Goal: Task Accomplishment & Management: Manage account settings

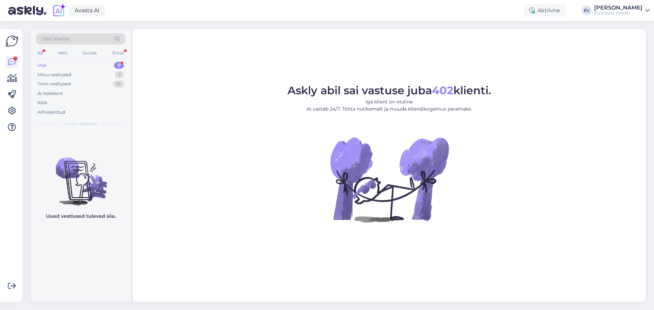
click at [89, 59] on div "Otsi kliente All Web Socials Email Uus 0 Minu vestlused 2 Tiimi vestlused 15 AI…" at bounding box center [81, 80] width 100 height 102
click at [88, 93] on div "AI Assistent" at bounding box center [80, 94] width 89 height 10
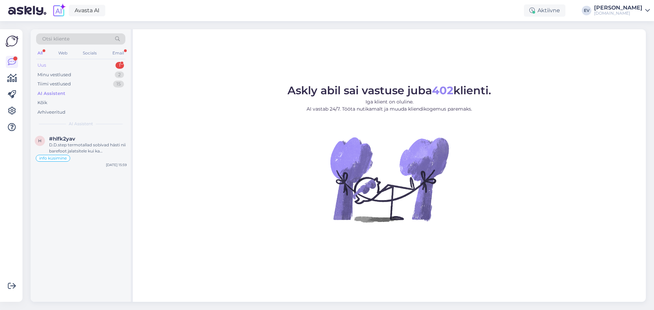
click at [81, 68] on div "Uus 1" at bounding box center [80, 66] width 89 height 10
click at [85, 136] on div "[PERSON_NAME] 1" at bounding box center [88, 139] width 78 height 6
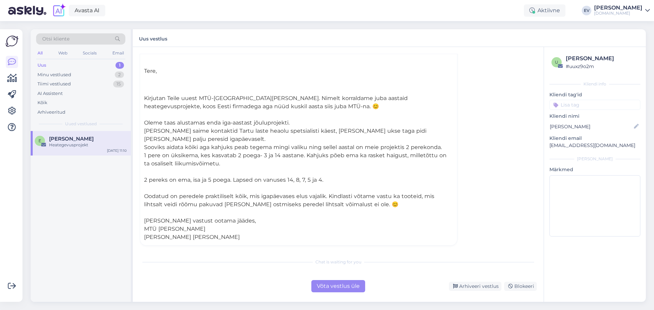
scroll to position [46, 0]
click at [52, 66] on div "Uus 1" at bounding box center [80, 66] width 89 height 10
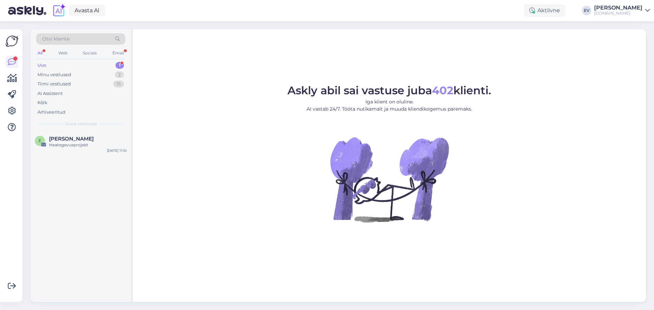
click at [45, 66] on div "Uus" at bounding box center [41, 65] width 9 height 7
click at [81, 138] on span "ywspecial4u" at bounding box center [65, 139] width 33 height 6
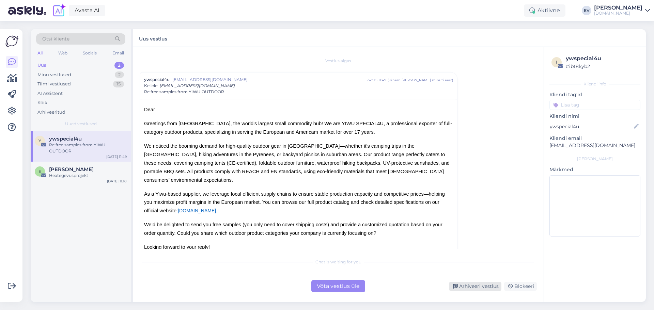
click at [466, 286] on div "Arhiveeri vestlus" at bounding box center [475, 286] width 52 height 9
